Goal: Task Accomplishment & Management: Complete application form

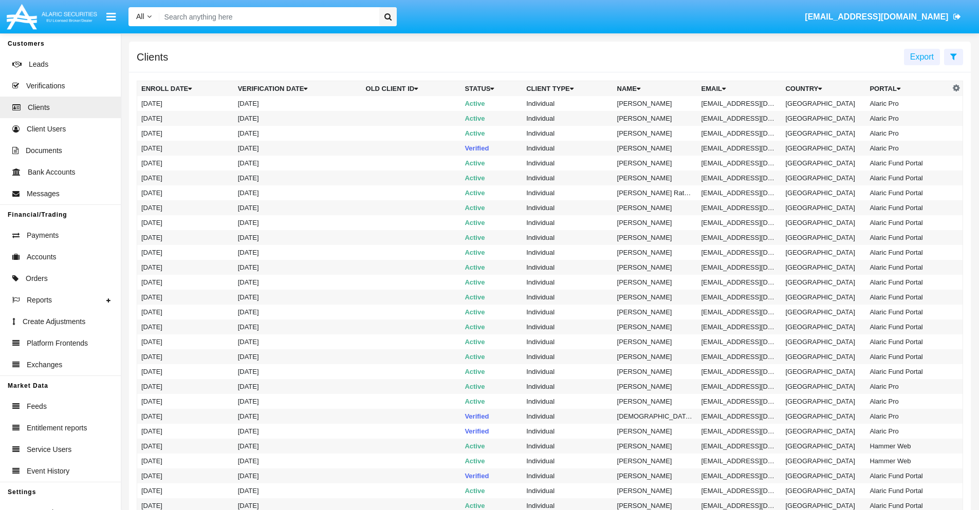
click at [953, 56] on icon at bounding box center [953, 56] width 7 height 8
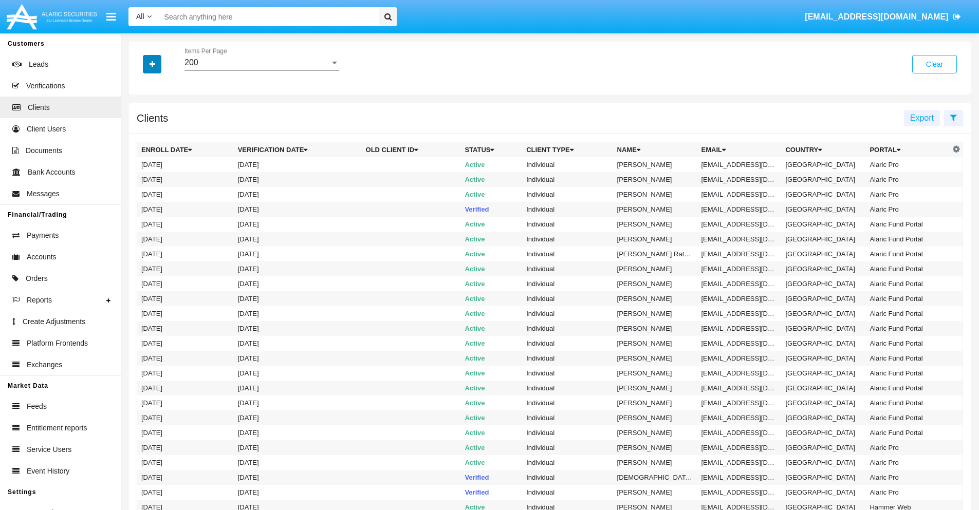
click at [152, 64] on icon "button" at bounding box center [153, 64] width 6 height 7
click at [160, 175] on span "Email" at bounding box center [160, 175] width 21 height 12
click at [141, 179] on input "Email" at bounding box center [141, 179] width 1 height 1
checkbox input "true"
click at [152, 64] on icon "button" at bounding box center [153, 64] width 6 height 7
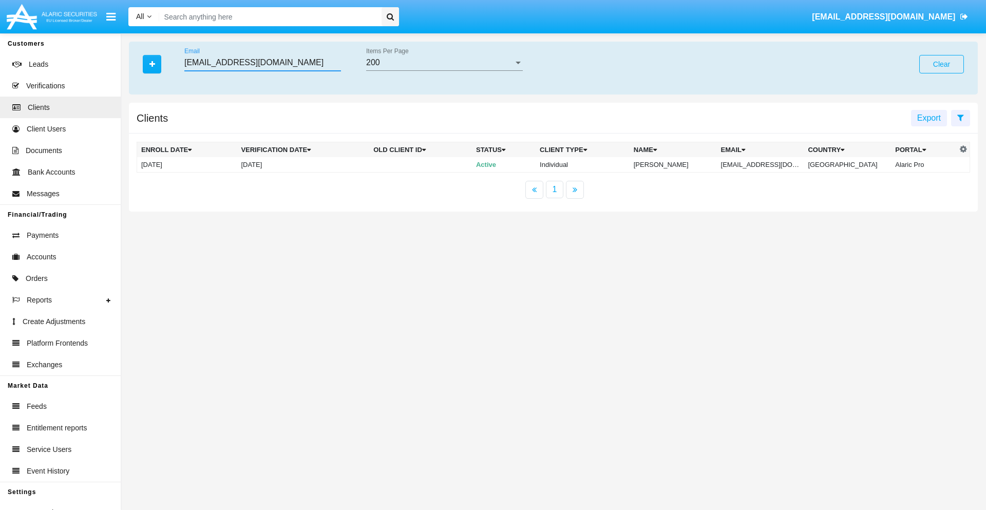
type input "[EMAIL_ADDRESS][DOMAIN_NAME]"
click at [768, 164] on td "[EMAIL_ADDRESS][DOMAIN_NAME]" at bounding box center [760, 164] width 87 height 15
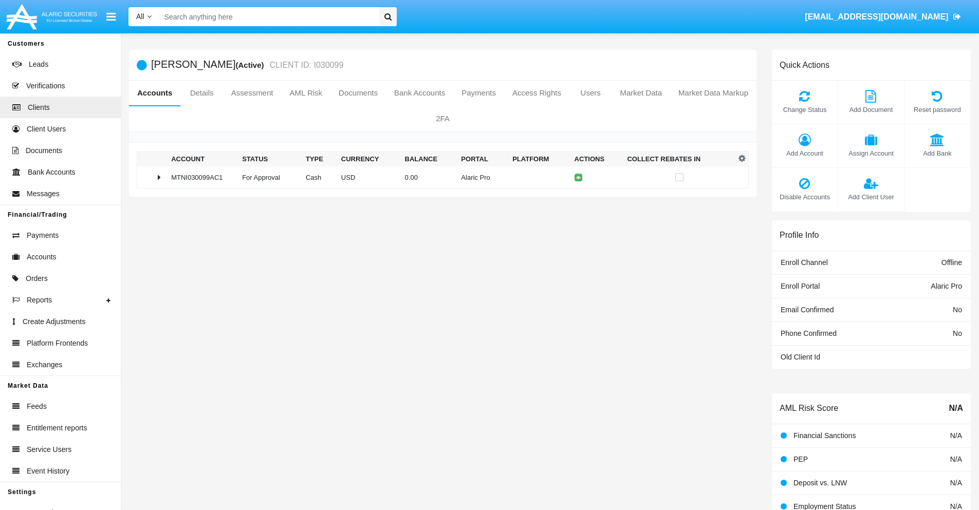
click at [937, 153] on span "Add Bank" at bounding box center [936, 153] width 55 height 10
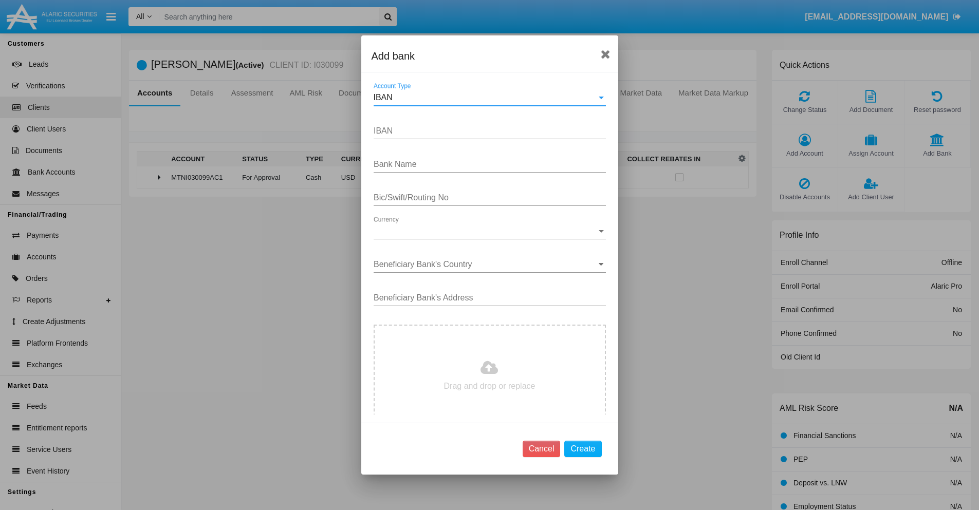
click at [486, 98] on div "IBAN" at bounding box center [485, 97] width 223 height 9
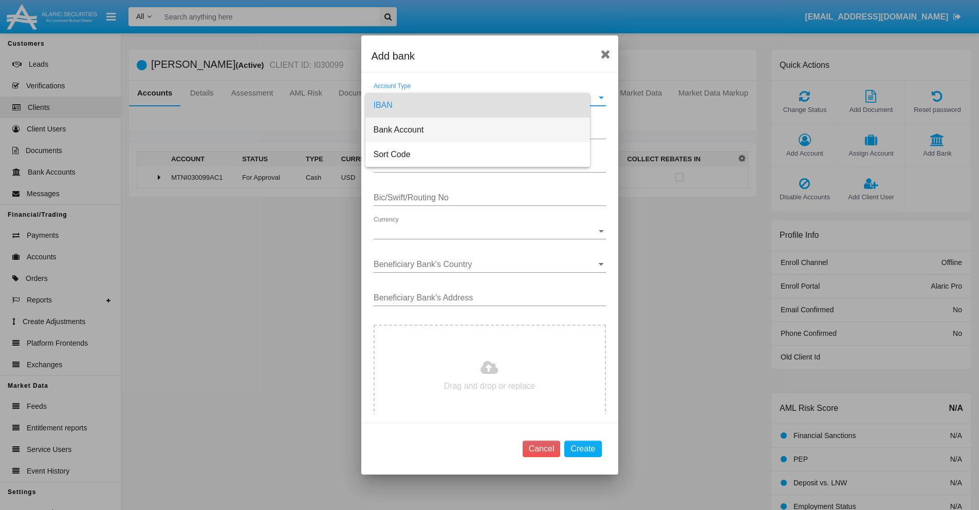
click at [486, 130] on span "Bank Account" at bounding box center [478, 130] width 208 height 25
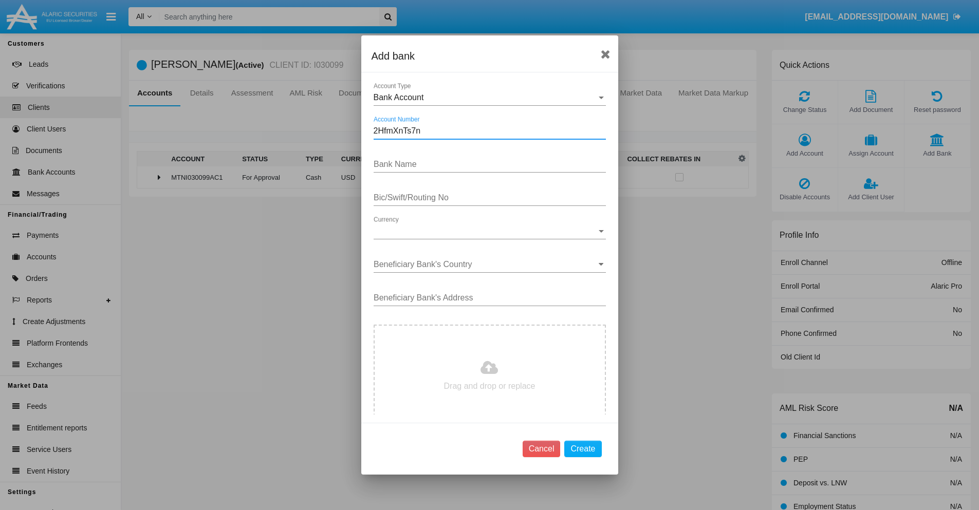
type input "2HfmXnTs7n"
type input "TUcSurBDcfyGOSg"
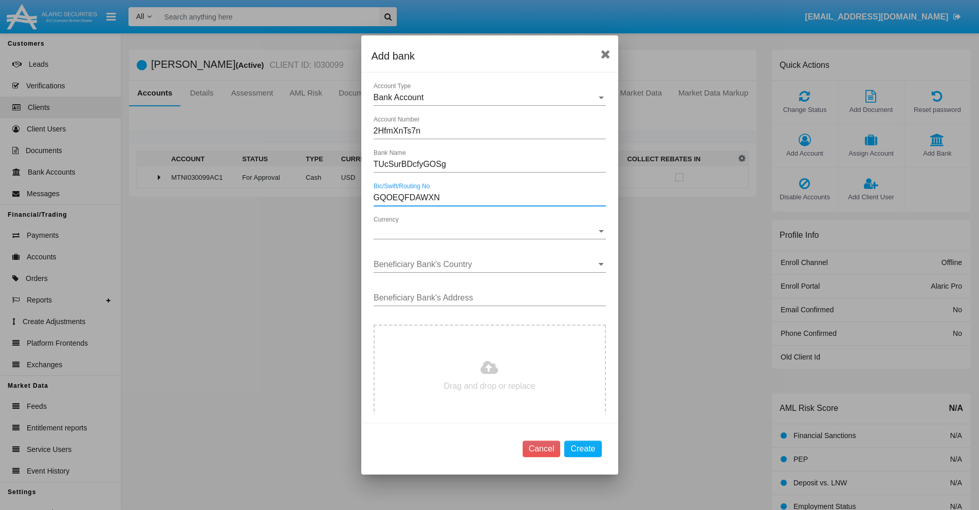
type input "GQOEQFDAWXN"
click at [486, 231] on span "Currency" at bounding box center [485, 231] width 223 height 9
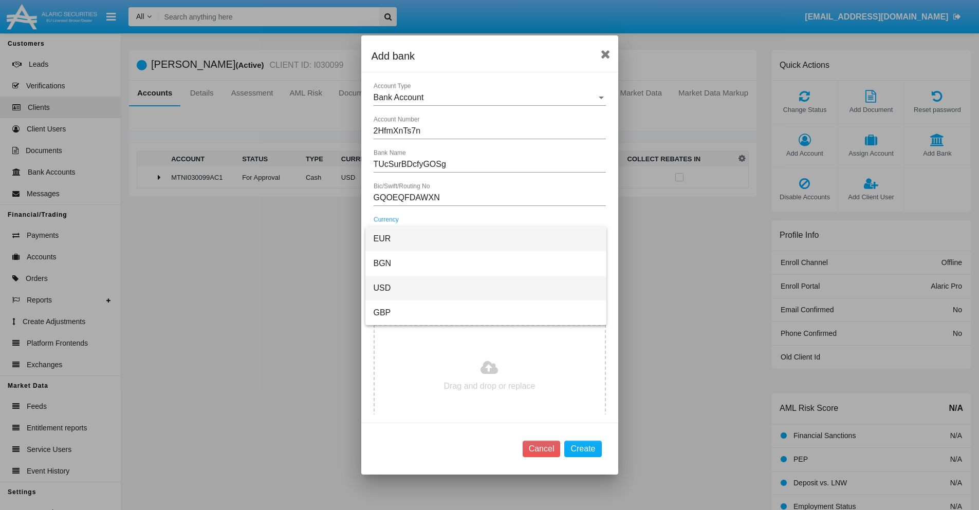
click at [486, 288] on span "USD" at bounding box center [486, 288] width 225 height 25
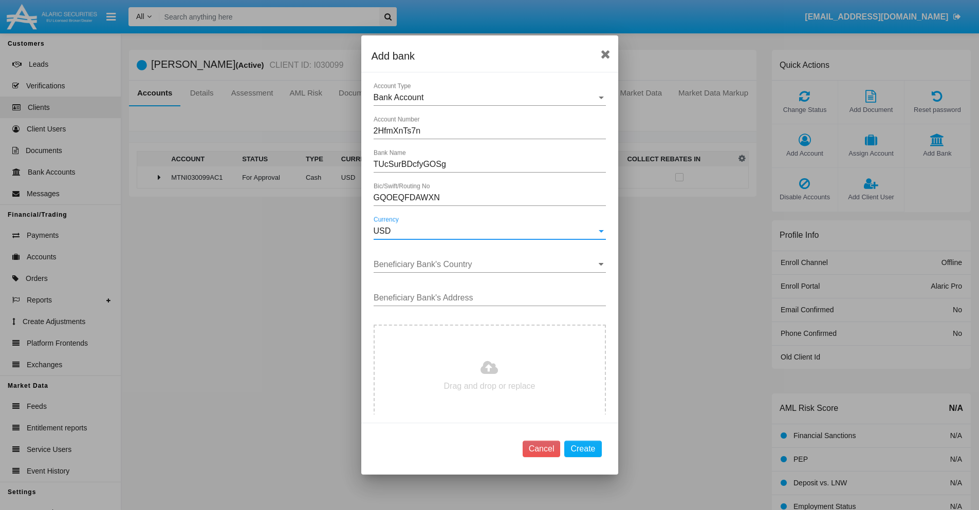
click at [486, 265] on input "Beneficiary Bank's Country" at bounding box center [490, 264] width 232 height 9
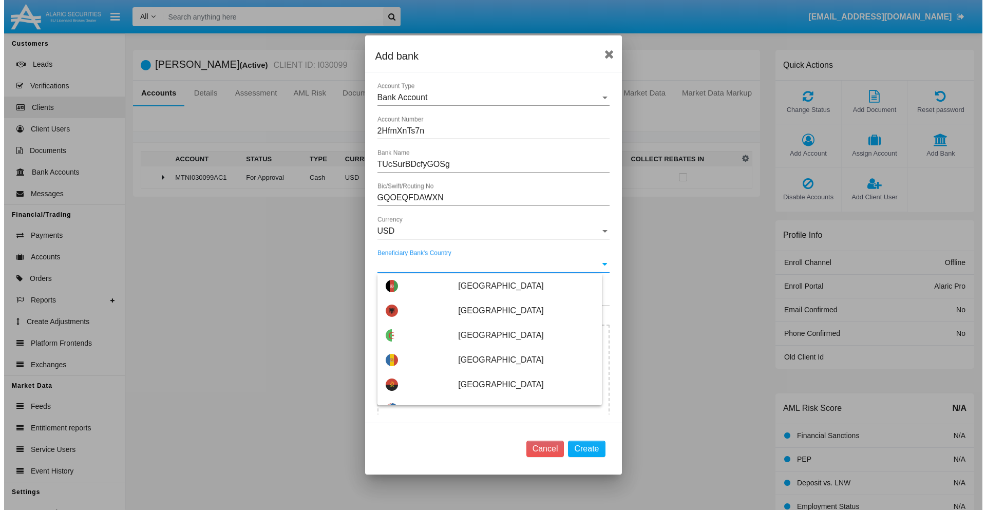
scroll to position [1915, 0]
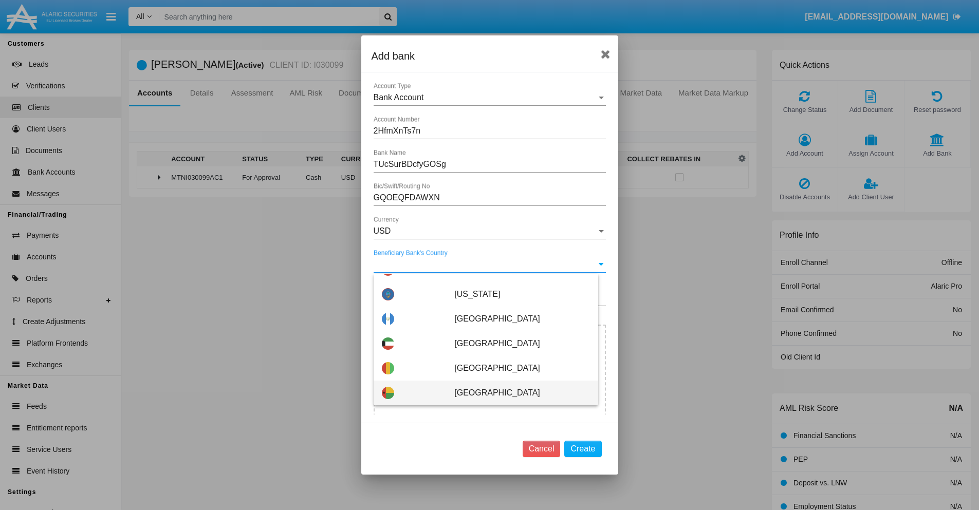
click at [516, 393] on span "Guinea-Bissau" at bounding box center [521, 393] width 135 height 25
type input "Guinea-Bissau"
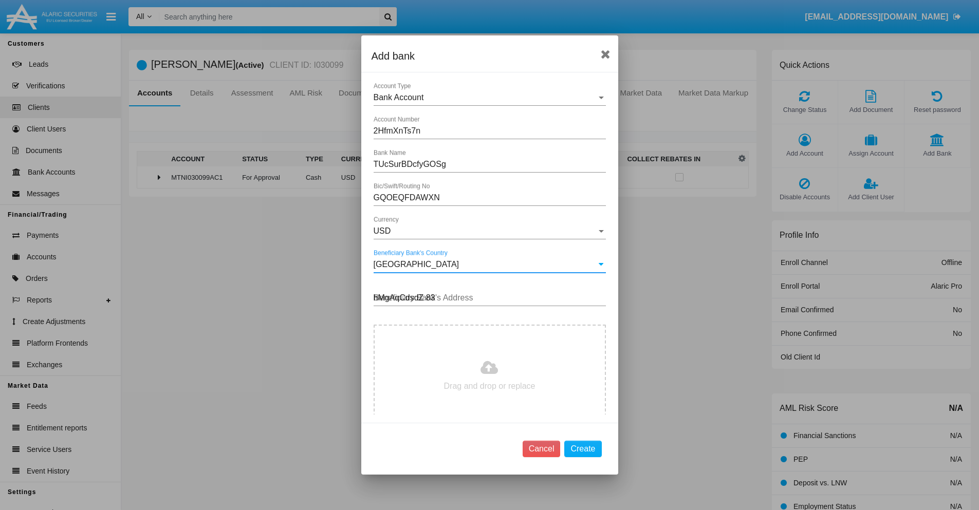
type input "hMgAqCdsdZ 839"
type input "C:\fakepath\bank-statement.png"
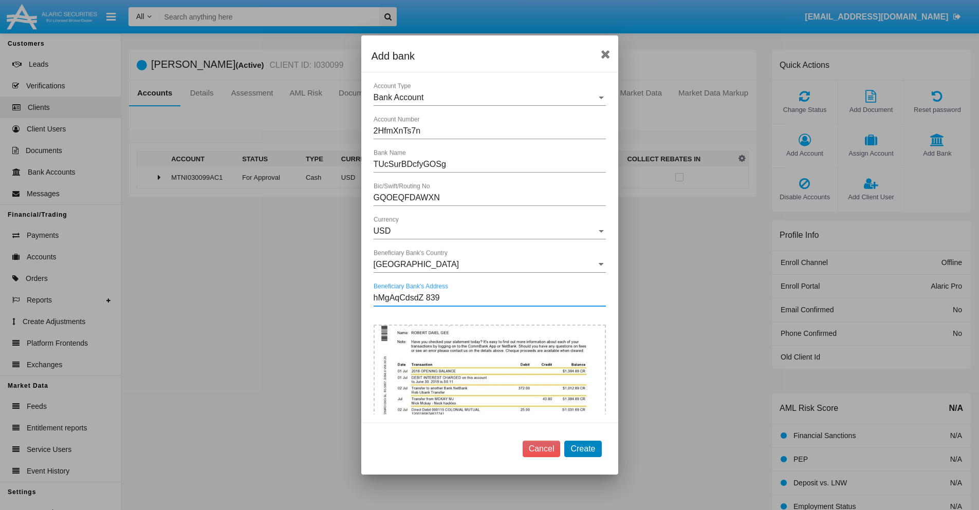
click at [583, 449] on button "Create" at bounding box center [582, 449] width 37 height 16
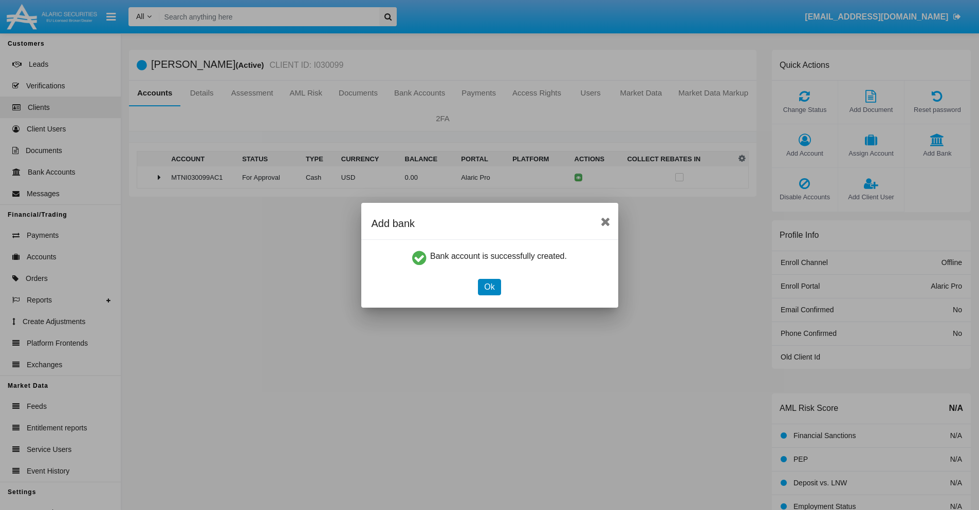
click at [489, 287] on button "Ok" at bounding box center [489, 287] width 23 height 16
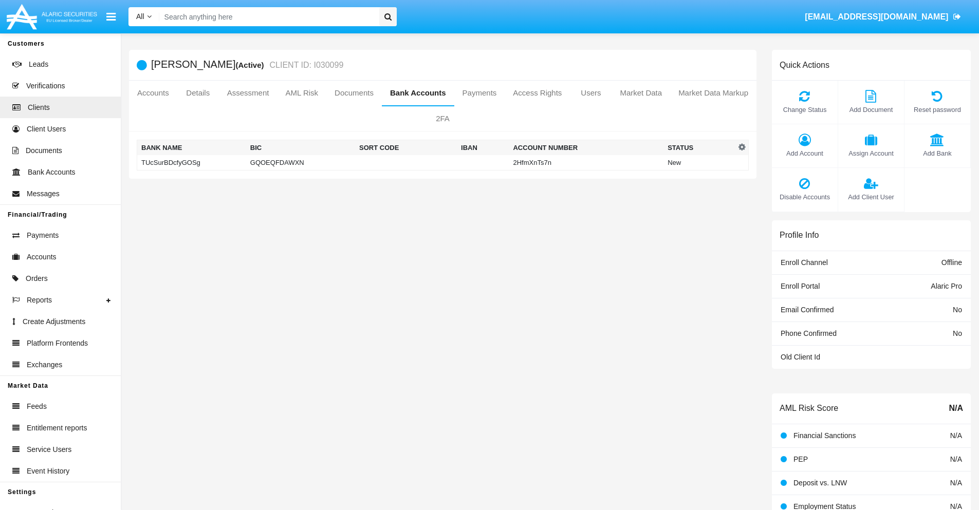
click at [191, 162] on td "TUcSurBDcfyGOSg" at bounding box center [191, 162] width 109 height 15
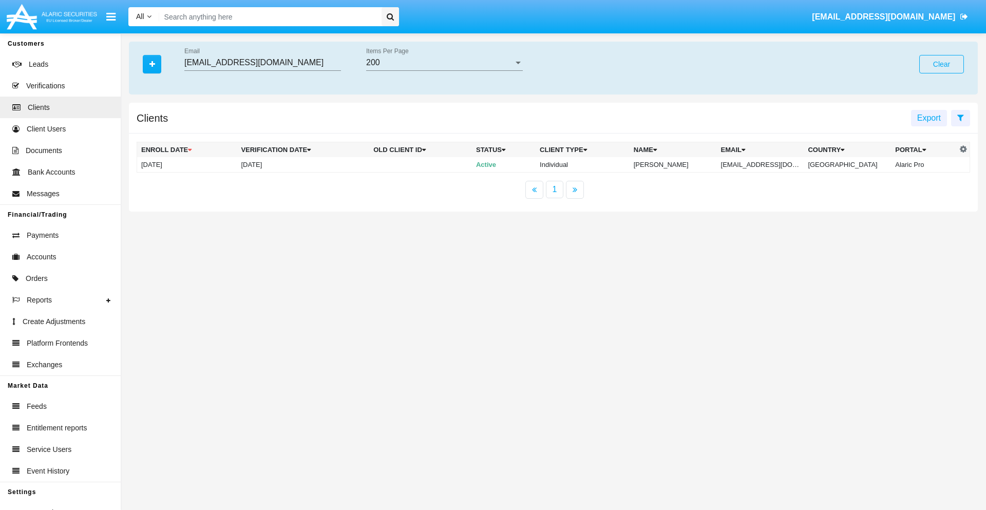
click at [942, 64] on button "Clear" at bounding box center [942, 64] width 45 height 18
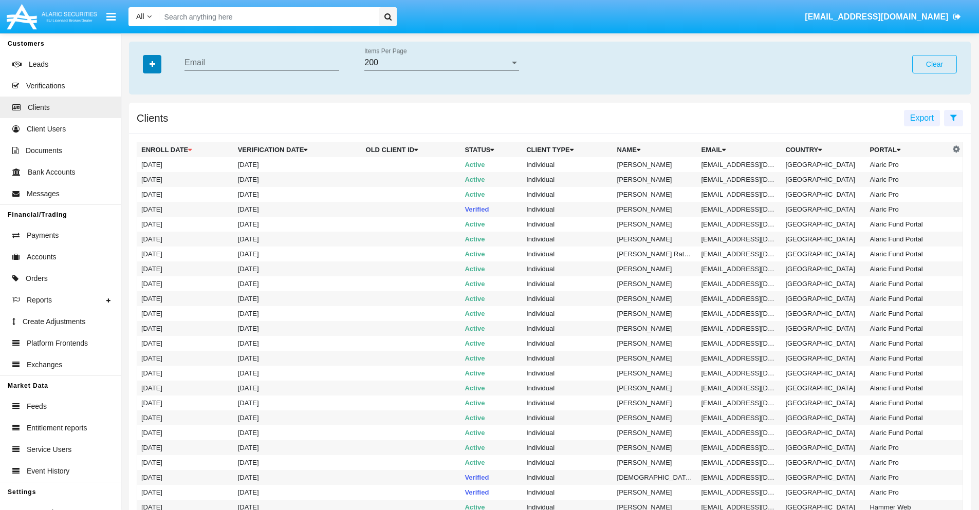
click at [152, 64] on icon "button" at bounding box center [153, 64] width 6 height 7
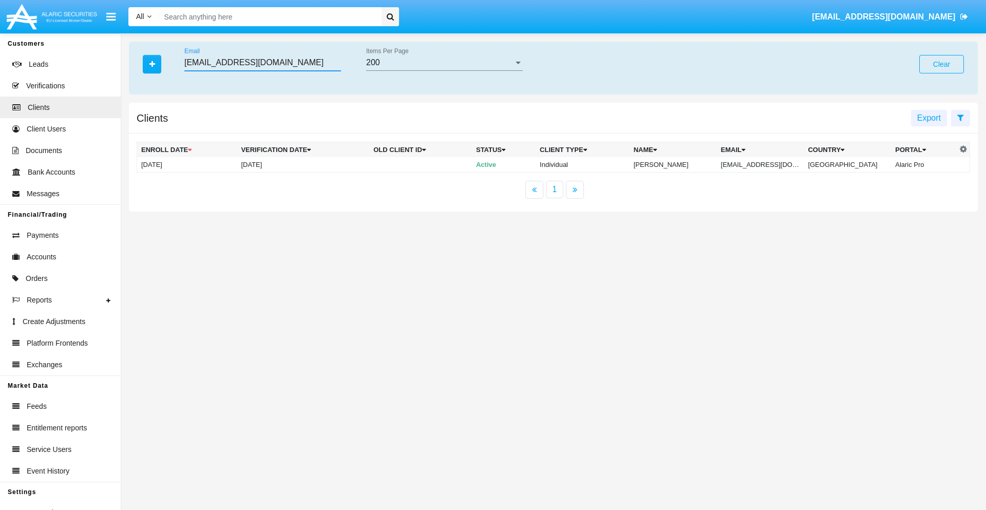
type input "[EMAIL_ADDRESS][DOMAIN_NAME]"
click at [768, 164] on td "[EMAIL_ADDRESS][DOMAIN_NAME]" at bounding box center [760, 164] width 87 height 15
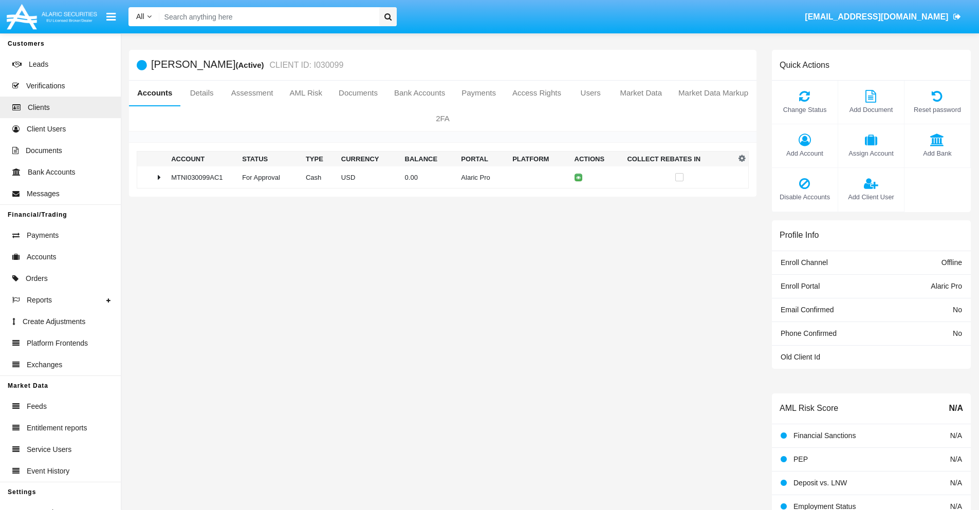
click at [937, 153] on span "Add Bank" at bounding box center [936, 153] width 55 height 10
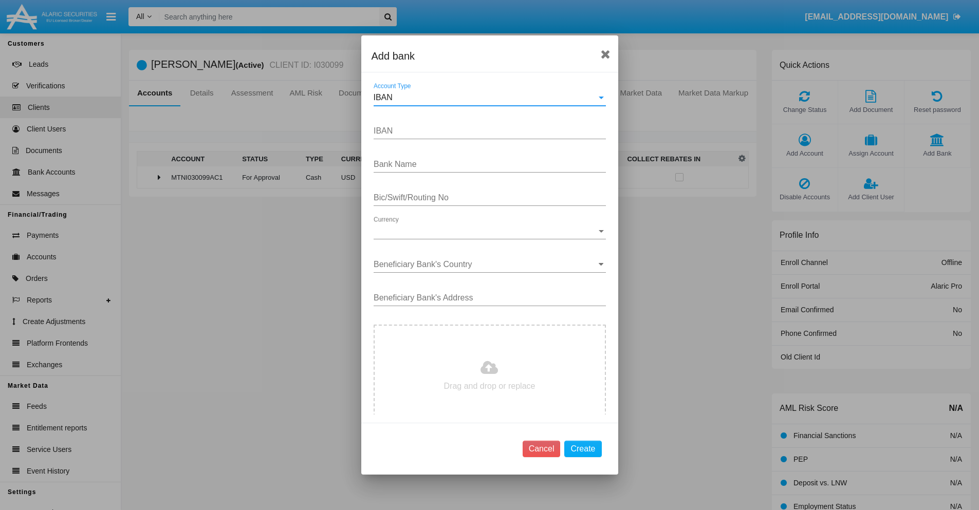
click at [486, 98] on div "IBAN" at bounding box center [485, 97] width 223 height 9
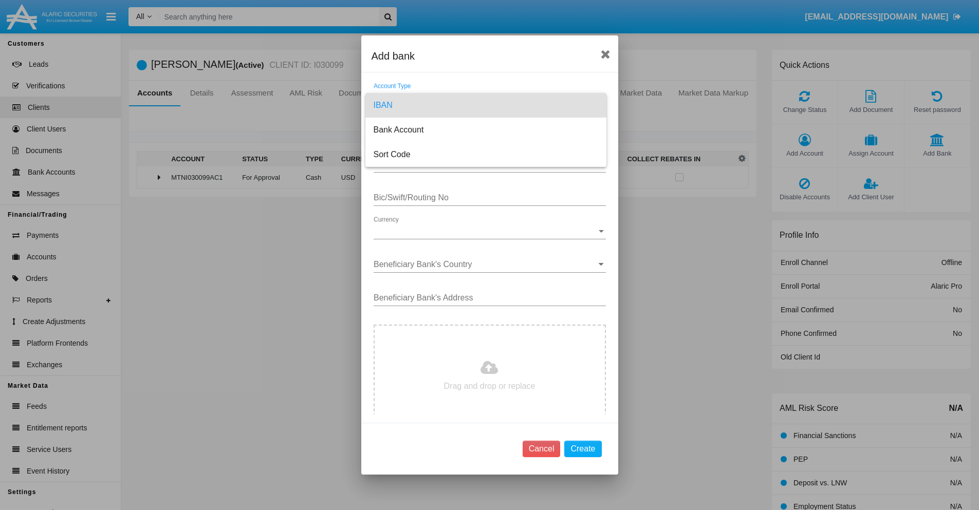
click at [486, 105] on span "IBAN" at bounding box center [486, 105] width 225 height 25
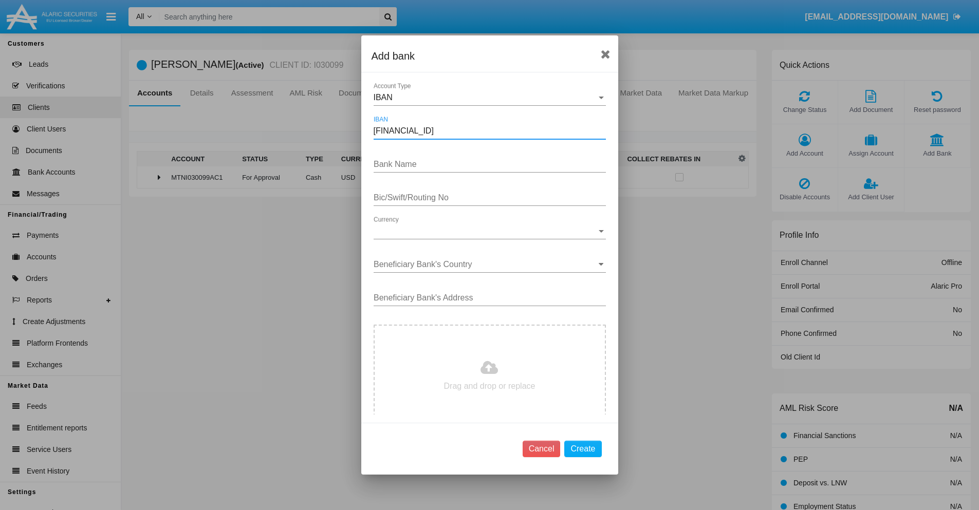
type input "[FINANCIAL_ID]"
type input "oqTTpgYJHqpEabY"
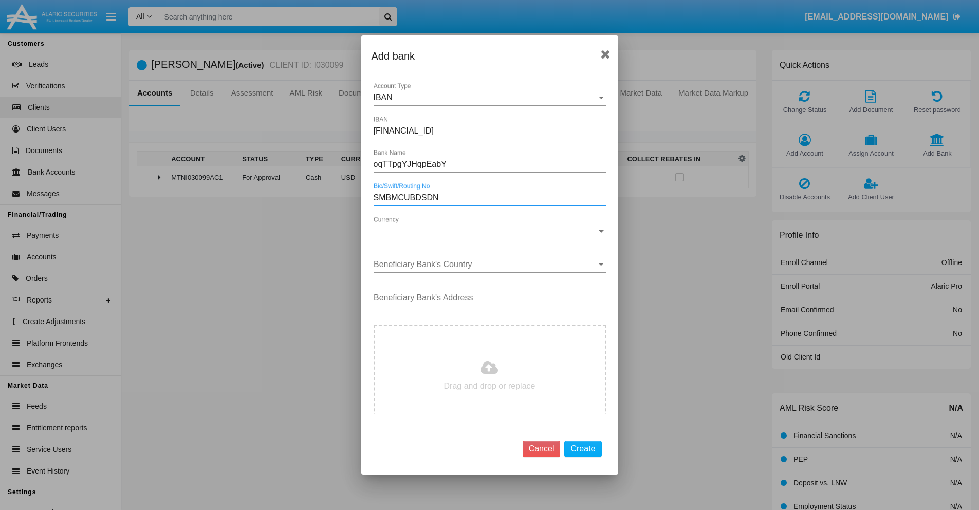
type input "SMBMCUBDSDN"
click at [486, 231] on span "Currency" at bounding box center [485, 231] width 223 height 9
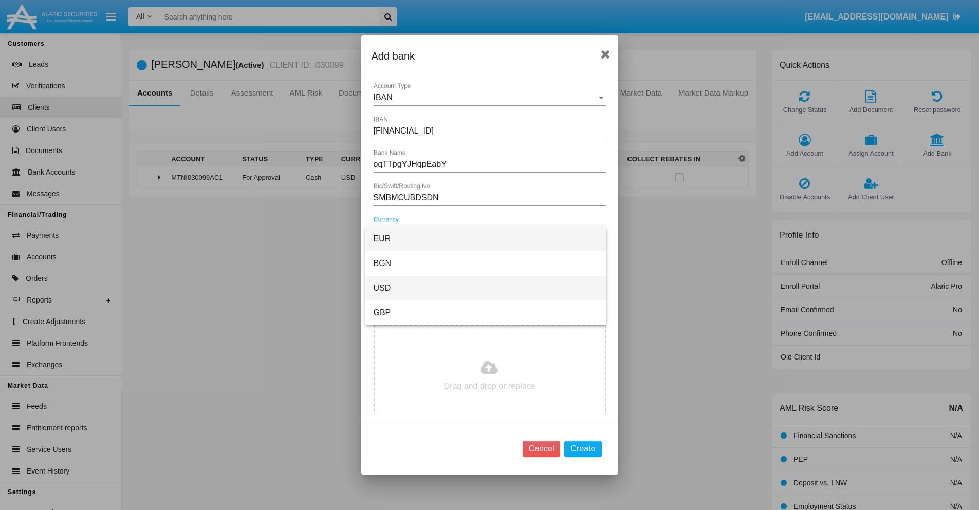
click at [486, 288] on span "USD" at bounding box center [486, 288] width 225 height 25
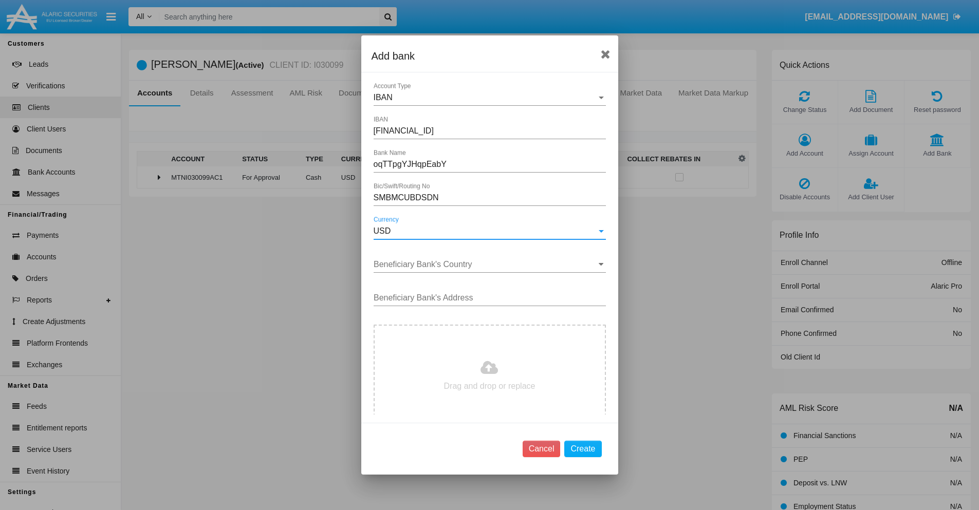
click at [486, 265] on input "Beneficiary Bank's Country" at bounding box center [490, 264] width 232 height 9
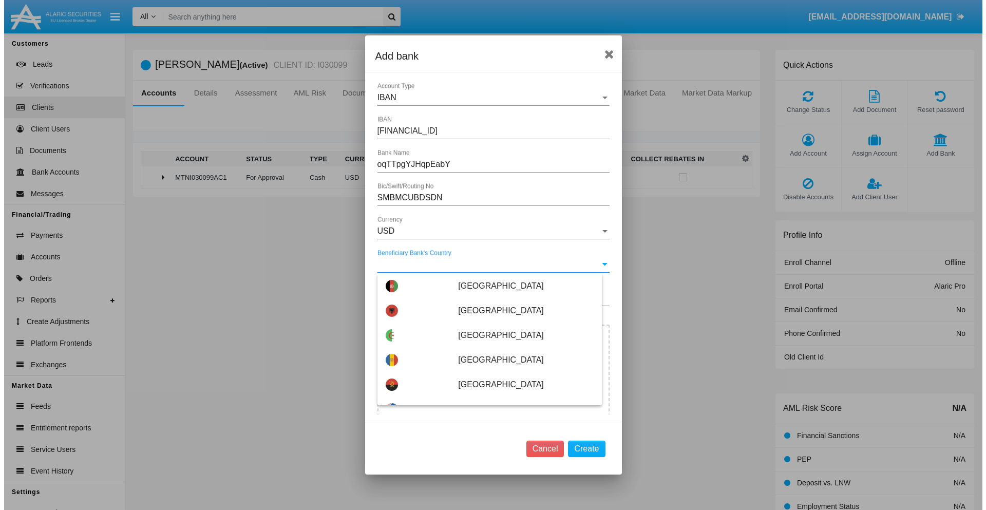
scroll to position [1669, 0]
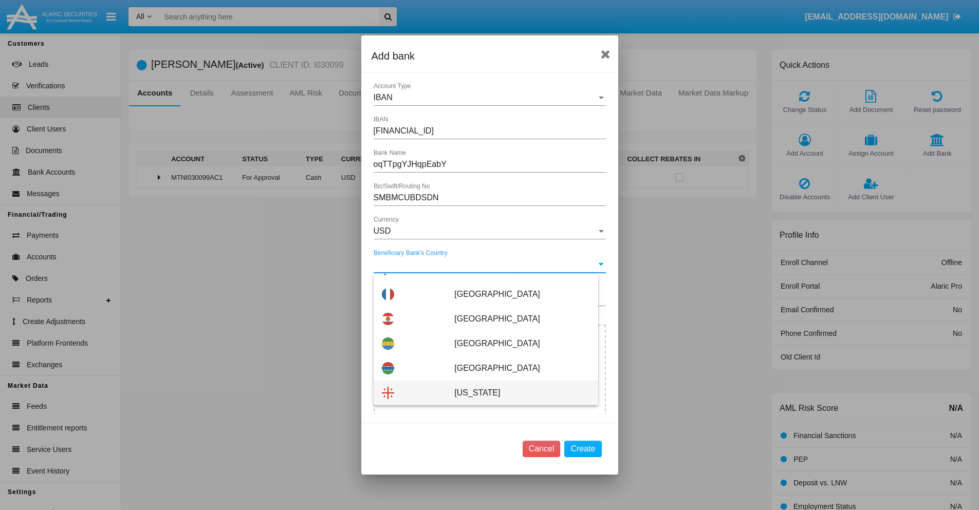
click at [516, 393] on span "Georgia" at bounding box center [521, 393] width 135 height 25
type input "Georgia"
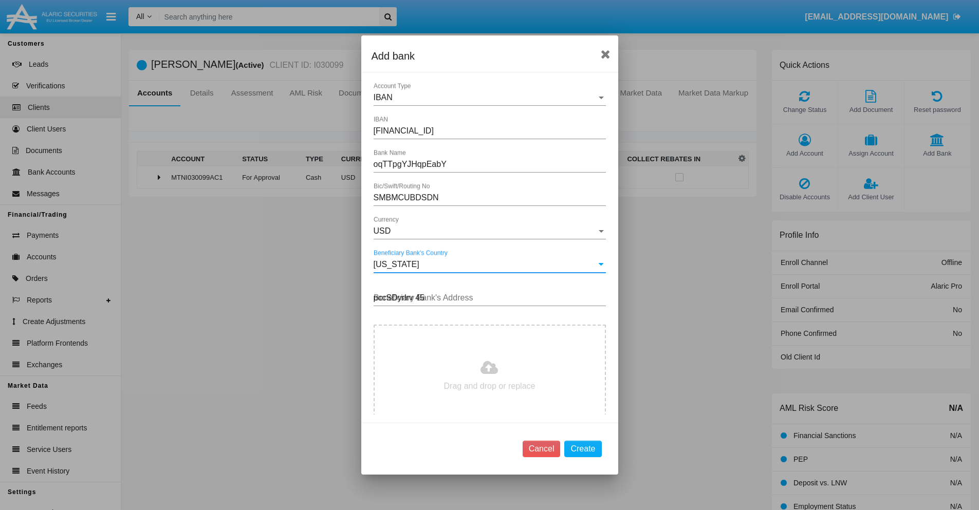
type input "pccSDyrlrv 452"
type input "C:\fakepath\bank-statement.png"
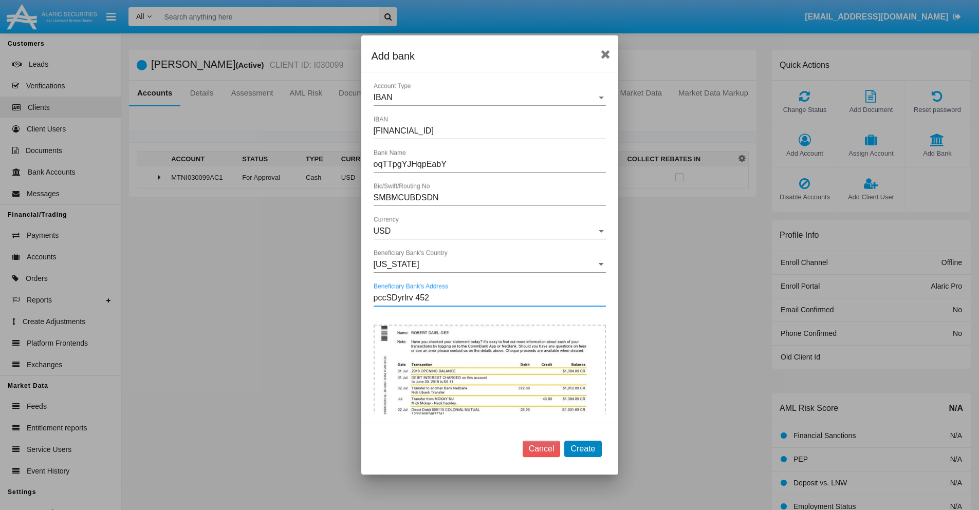
click at [583, 449] on button "Create" at bounding box center [582, 449] width 37 height 16
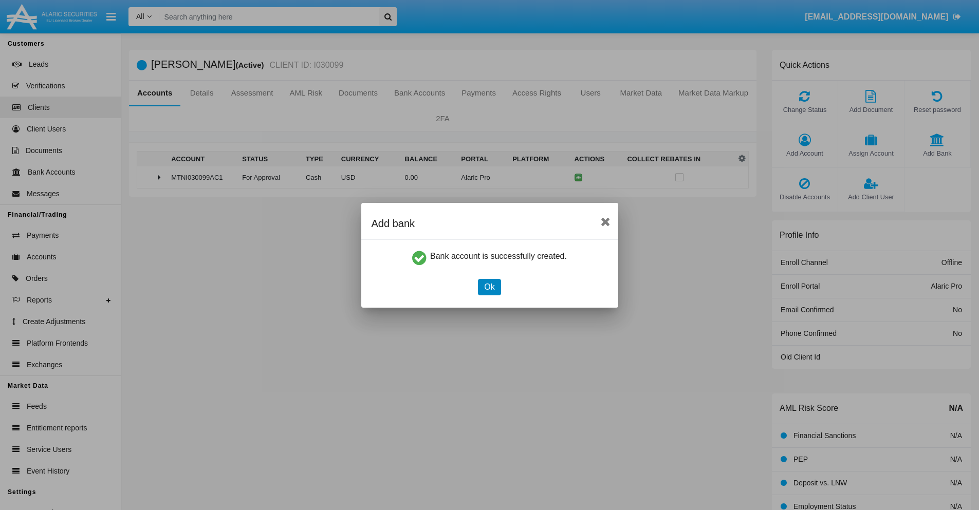
click at [489, 287] on button "Ok" at bounding box center [489, 287] width 23 height 16
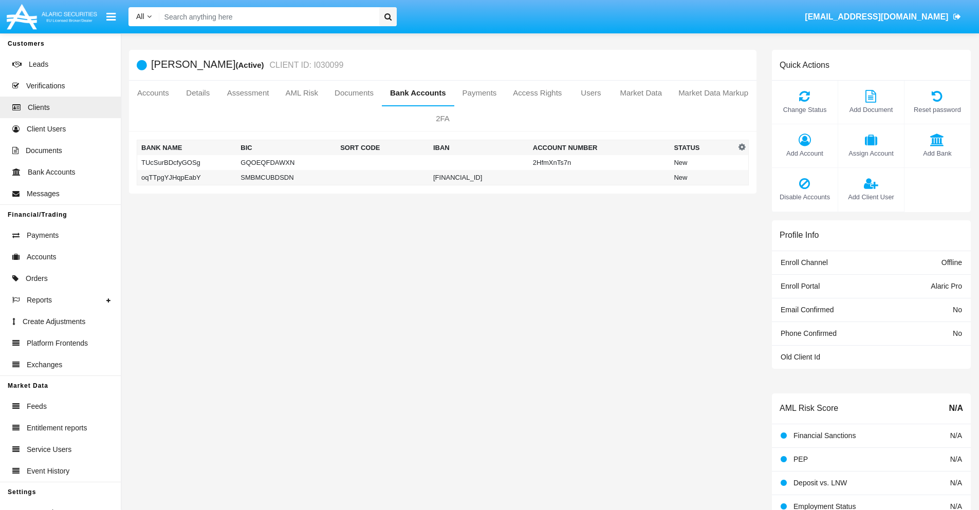
click at [186, 177] on td "oqTTpgYJHqpEabY" at bounding box center [187, 177] width 100 height 15
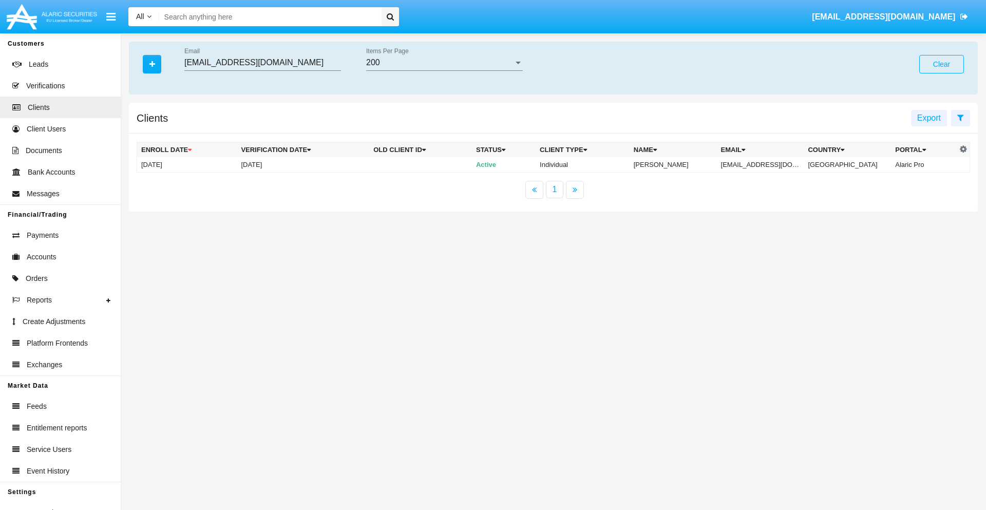
click at [942, 64] on button "Clear" at bounding box center [942, 64] width 45 height 18
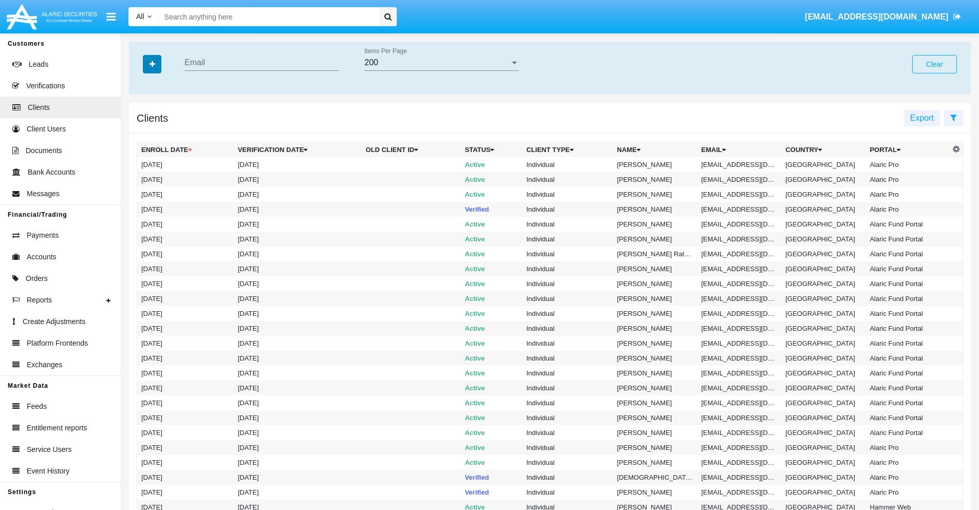
click at [152, 64] on icon "button" at bounding box center [153, 64] width 6 height 7
type input "[EMAIL_ADDRESS][DOMAIN_NAME]"
click at [743, 164] on td "[EMAIL_ADDRESS][DOMAIN_NAME]" at bounding box center [739, 164] width 84 height 15
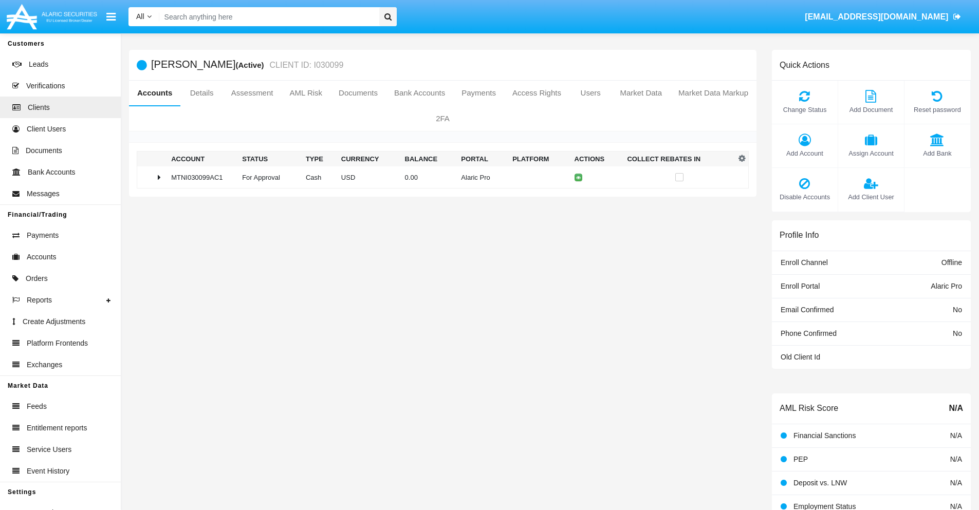
click at [937, 153] on span "Add Bank" at bounding box center [936, 153] width 55 height 10
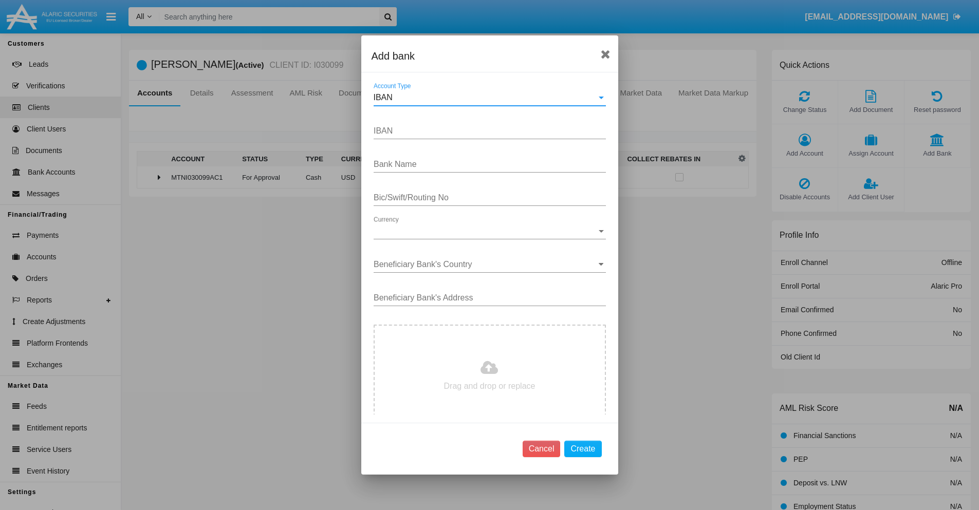
click at [486, 98] on div "IBAN" at bounding box center [485, 97] width 223 height 9
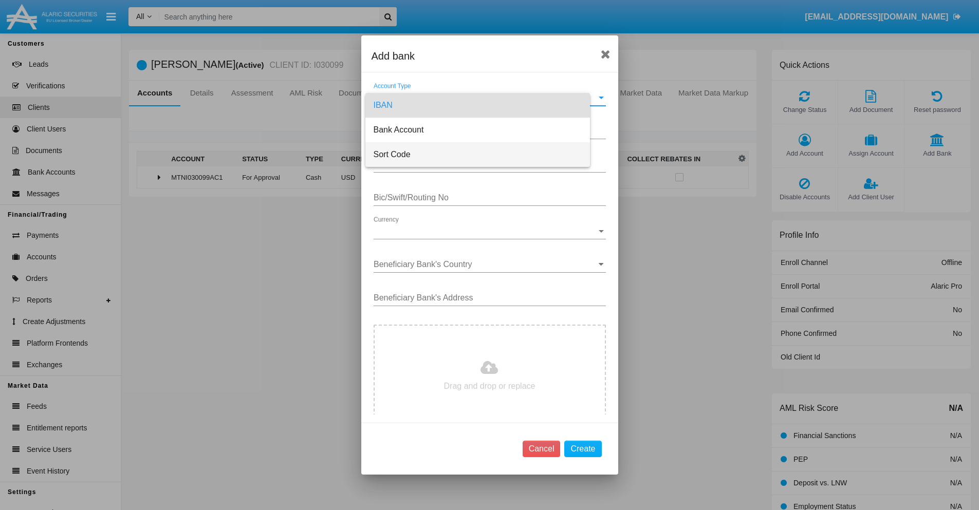
click at [486, 155] on span "Sort Code" at bounding box center [478, 154] width 208 height 25
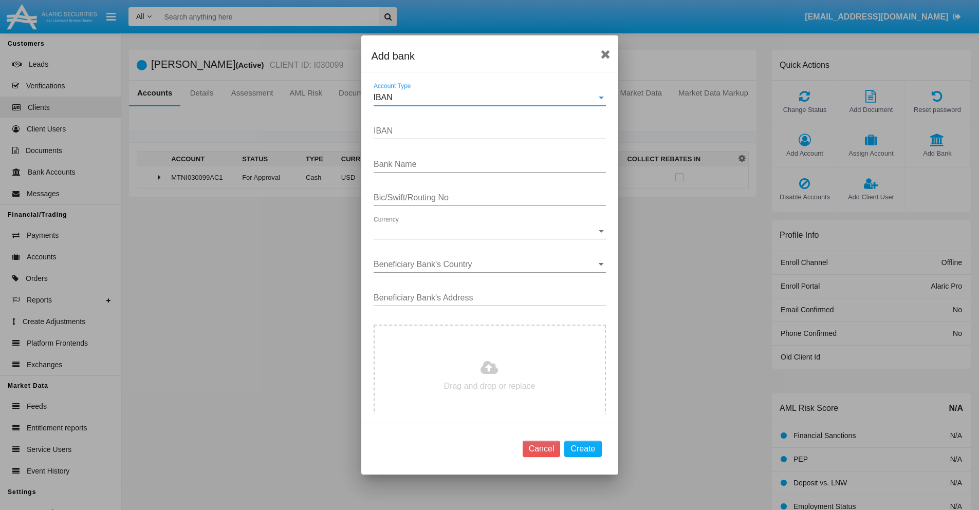
type input "[GEOGRAPHIC_DATA]"
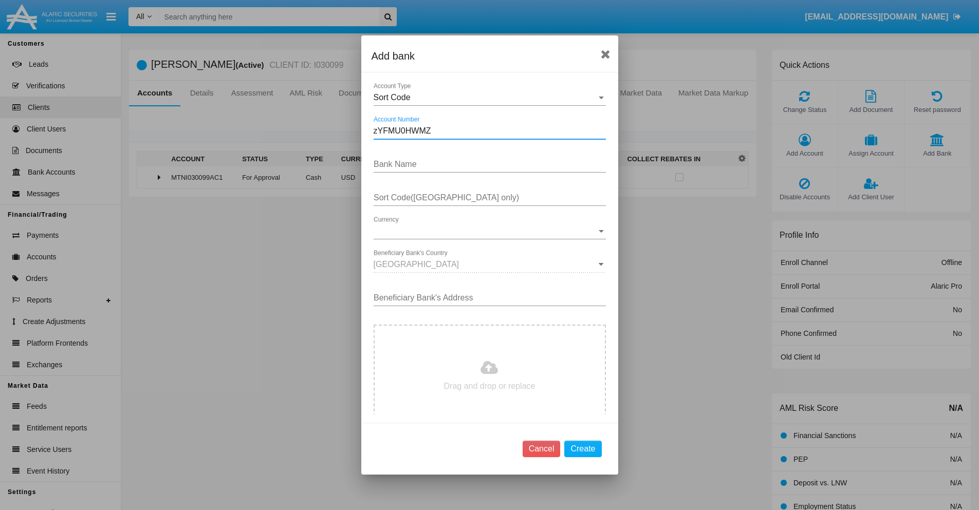
type input "zYFMU0HWMZ"
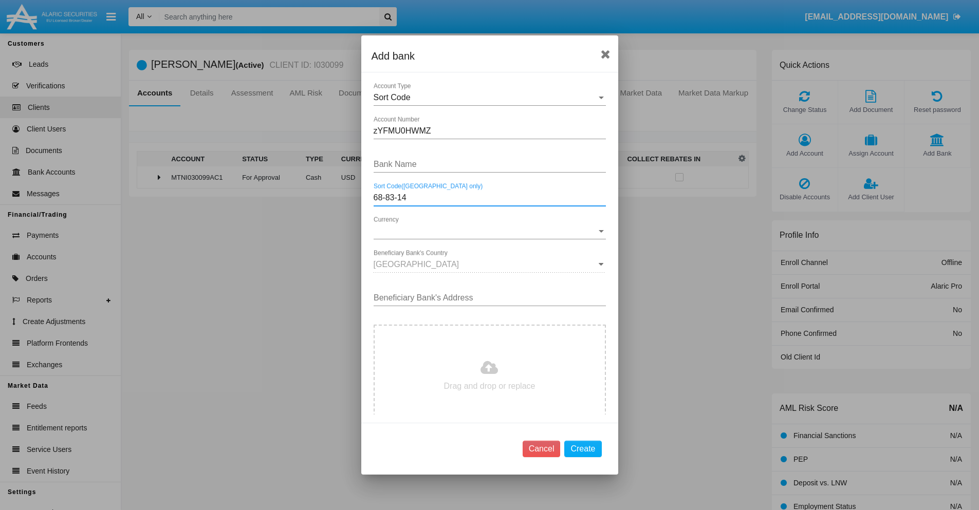
type input "68-83-14"
type input "XxRuTqajJOzgUaM"
click at [486, 231] on span "Currency" at bounding box center [485, 231] width 223 height 9
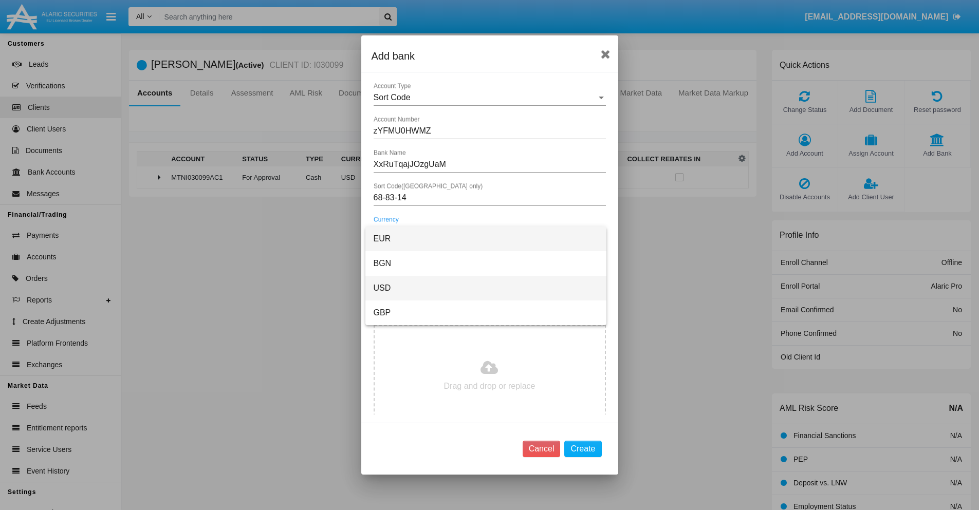
click at [486, 288] on span "USD" at bounding box center [486, 288] width 225 height 25
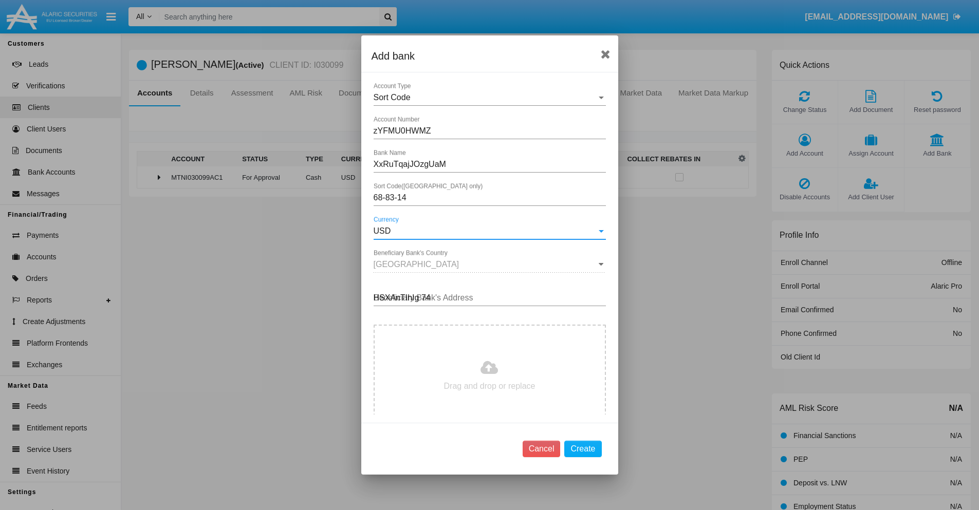
type input "HSXAnTIhIg 748"
type input "C:\fakepath\bank-statement.png"
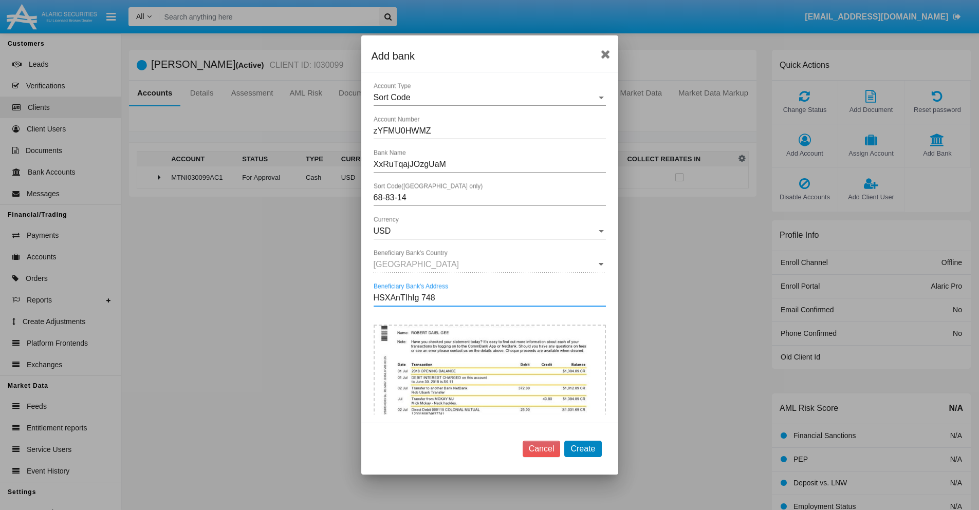
click at [583, 449] on button "Create" at bounding box center [582, 449] width 37 height 16
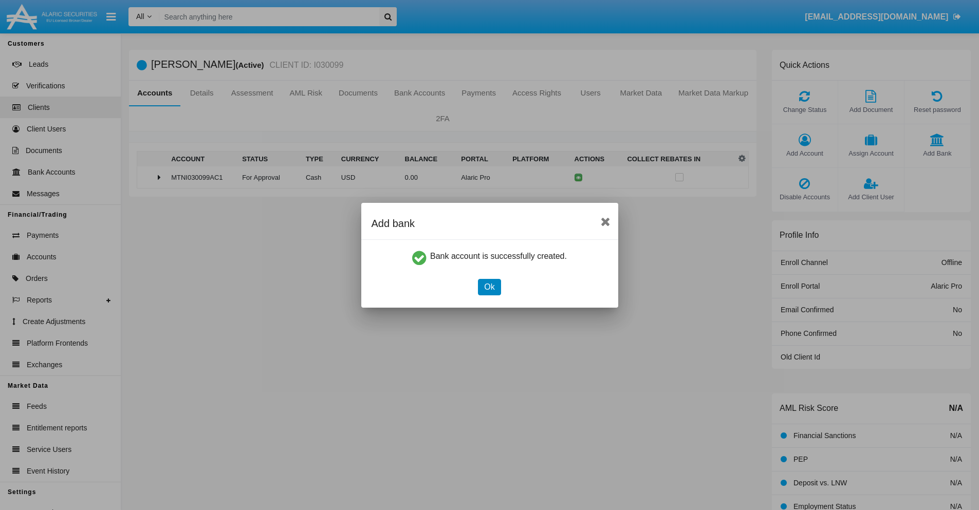
click at [489, 287] on button "Ok" at bounding box center [489, 287] width 23 height 16
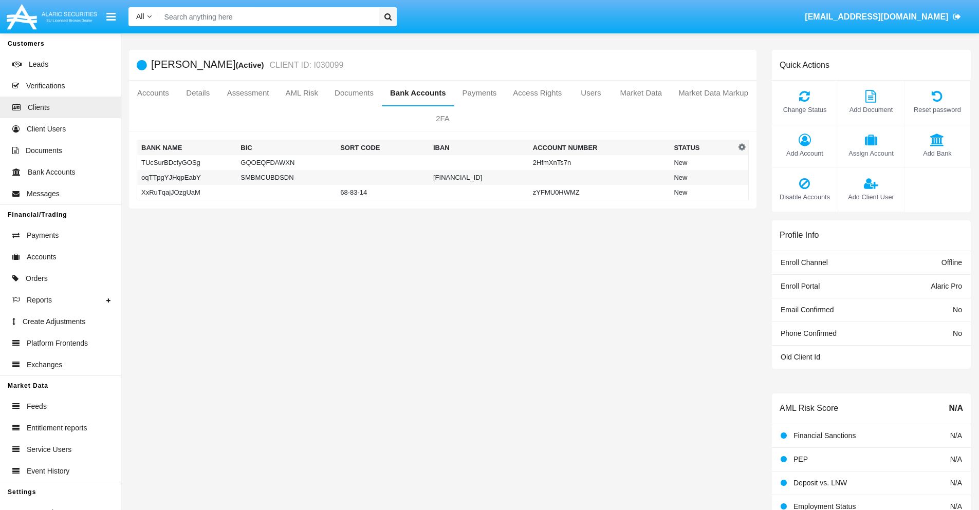
click at [186, 192] on td "XxRuTqajJOzgUaM" at bounding box center [187, 192] width 100 height 15
